Goal: Use online tool/utility: Utilize a website feature to perform a specific function

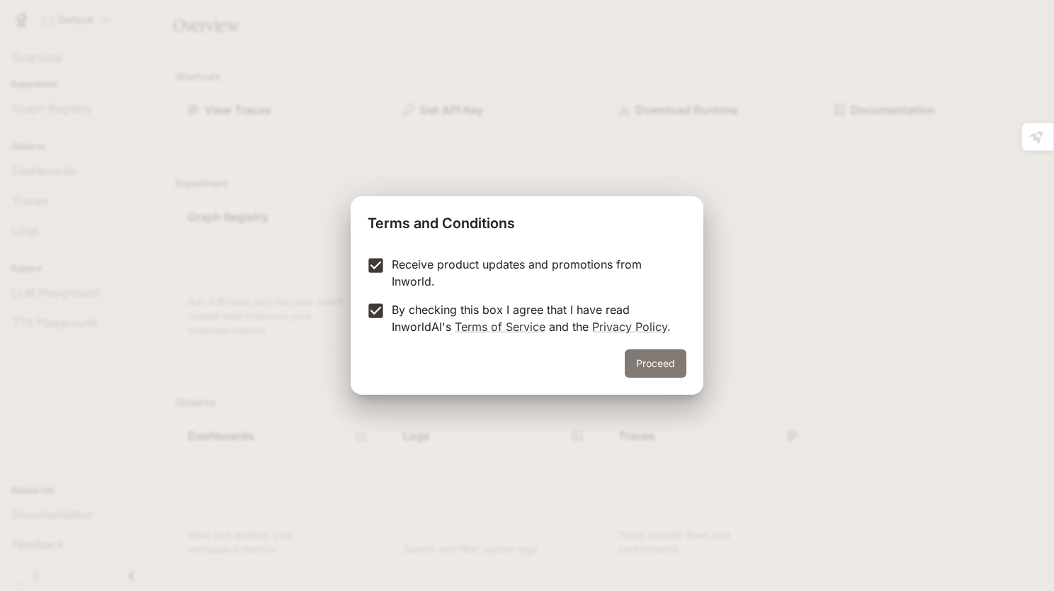
click at [672, 364] on button "Proceed" at bounding box center [656, 363] width 62 height 28
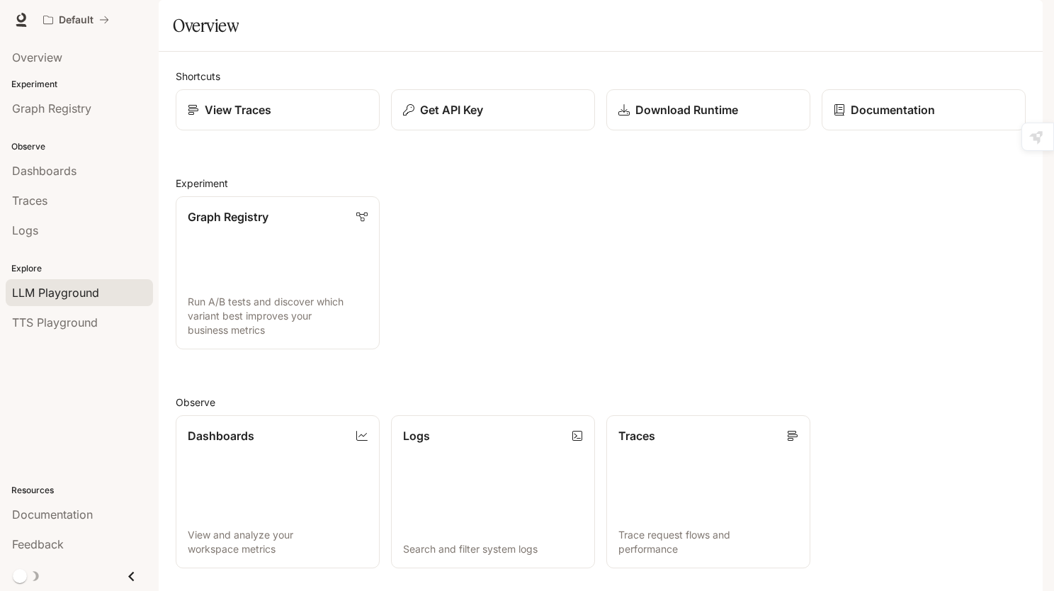
click at [49, 291] on span "LLM Playground" at bounding box center [55, 292] width 87 height 17
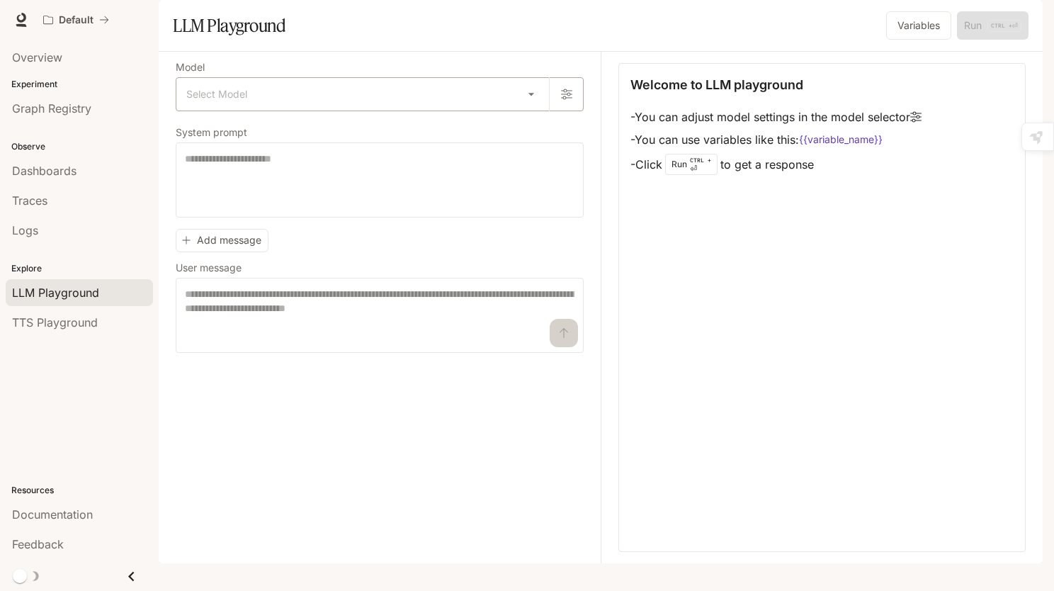
click at [302, 126] on body "Highlight an image Highlight Ask AI Turn off Delete Important Important Importa…" at bounding box center [527, 295] width 1054 height 591
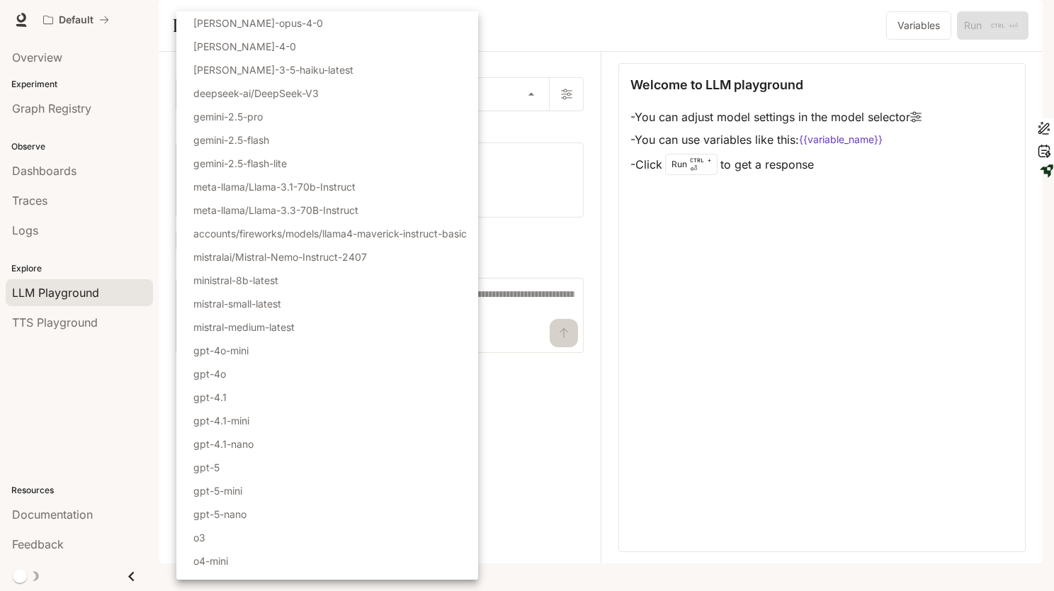
click at [564, 262] on div at bounding box center [527, 295] width 1054 height 591
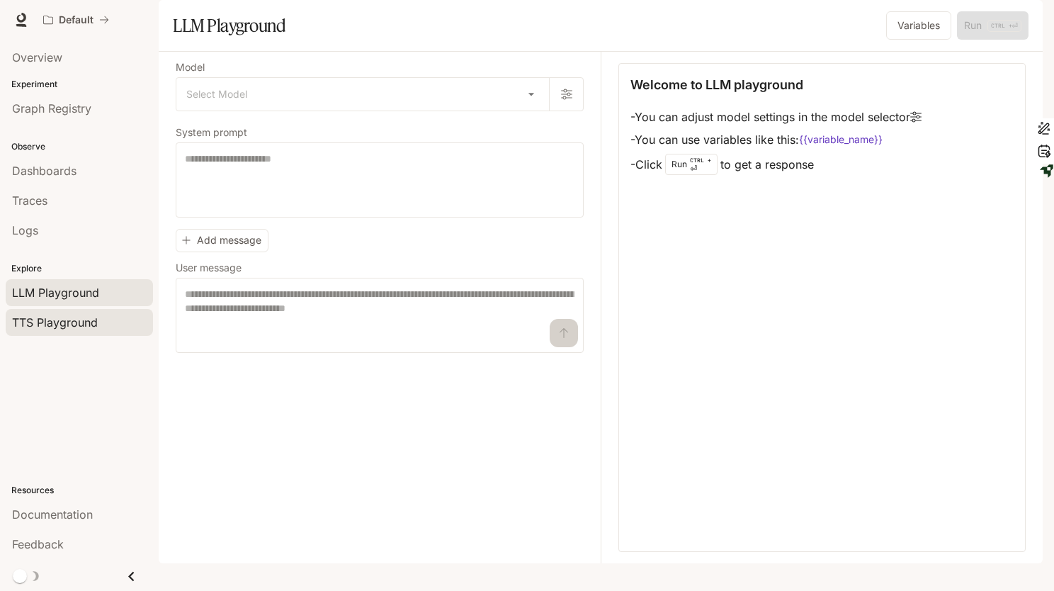
click at [93, 314] on span "TTS Playground" at bounding box center [55, 322] width 86 height 17
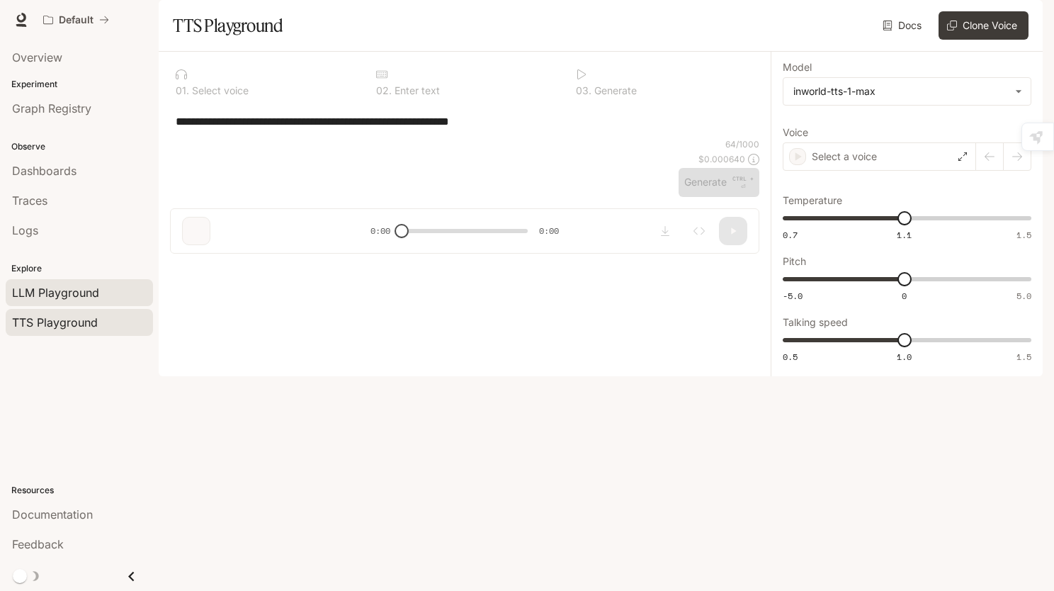
click at [78, 287] on span "LLM Playground" at bounding box center [55, 292] width 87 height 17
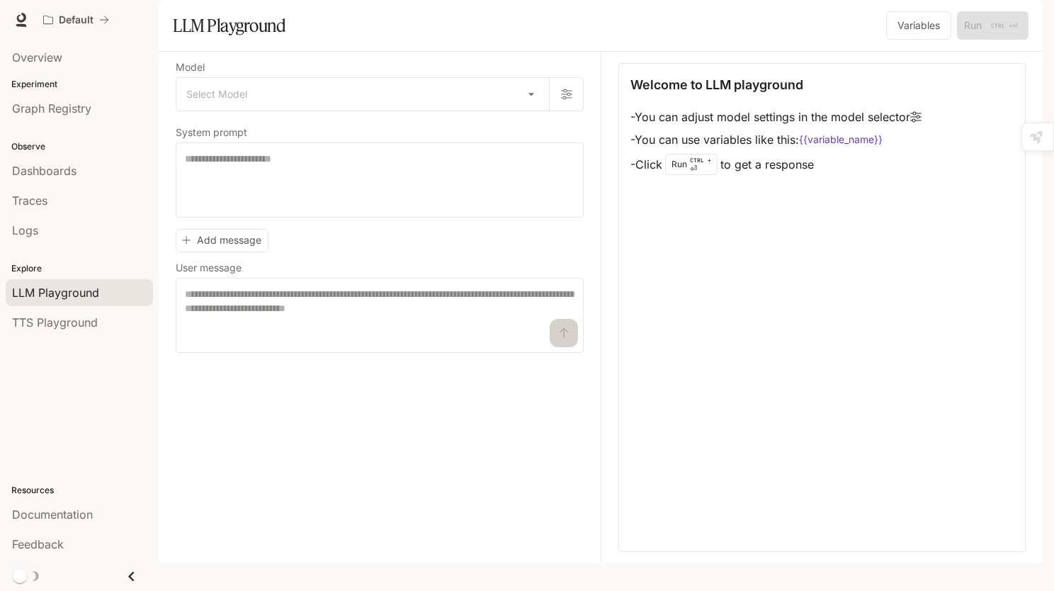
click at [50, 410] on div "Overview Experiment Graph Registry Observe Dashboards Traces Logs Explore LLM P…" at bounding box center [79, 315] width 159 height 551
click at [66, 361] on div "Overview Experiment Graph Registry Observe Dashboards Traces Logs Explore LLM P…" at bounding box center [79, 315] width 159 height 551
